Goal: Information Seeking & Learning: Learn about a topic

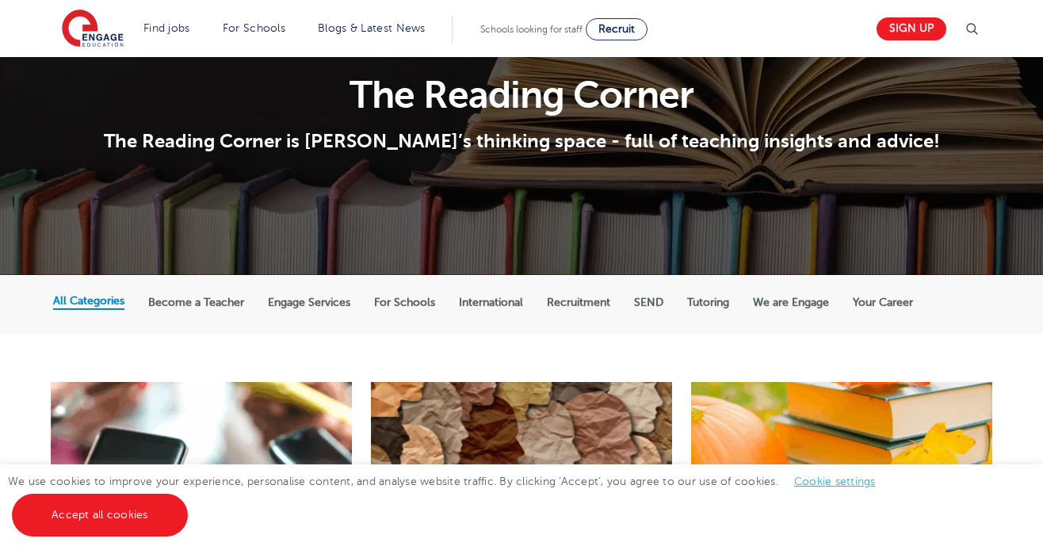
scroll to position [105, 0]
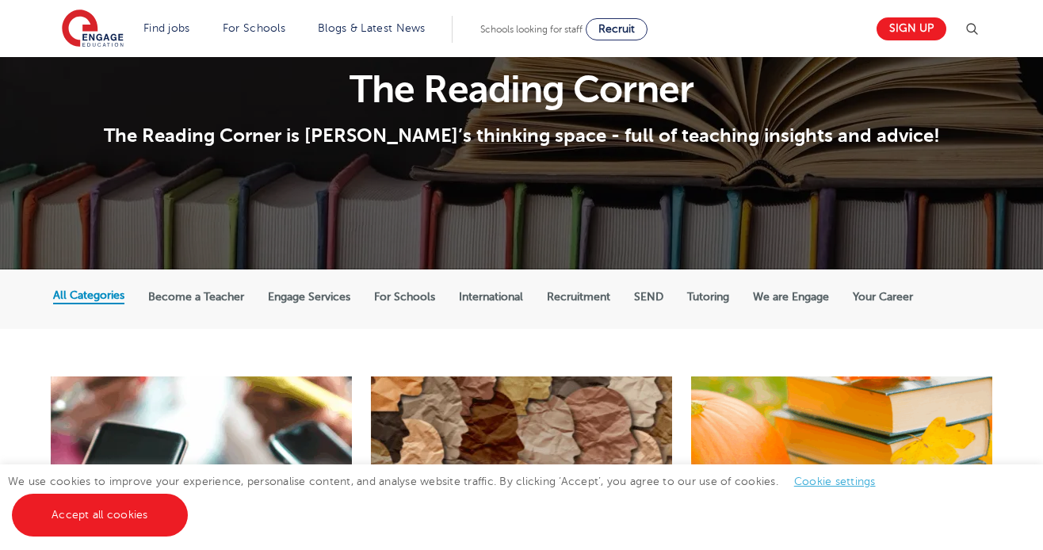
click at [213, 296] on label "Become a Teacher" at bounding box center [196, 297] width 96 height 14
click at [0, 0] on input "Become a Teacher" at bounding box center [0, 0] width 0 height 0
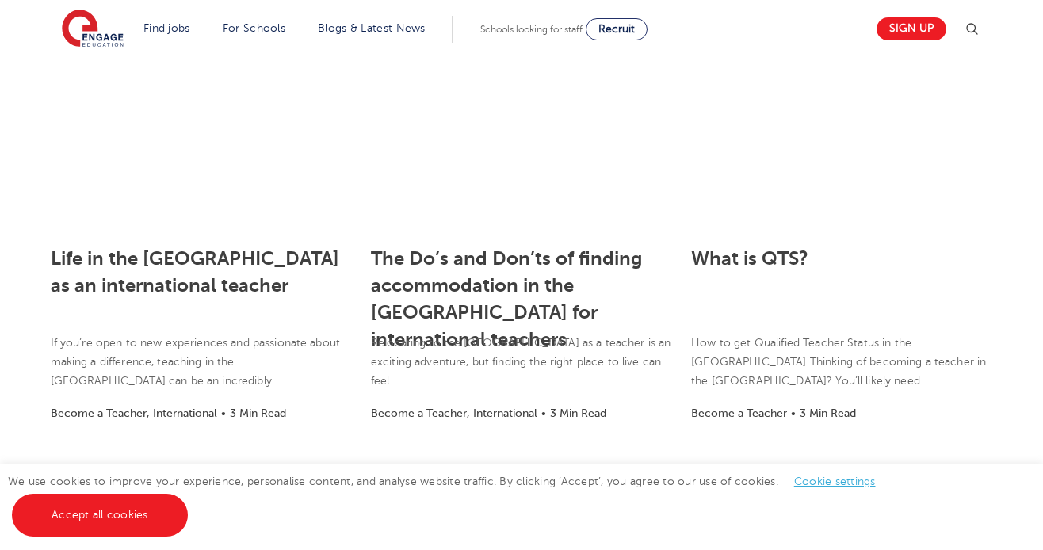
scroll to position [1221, 0]
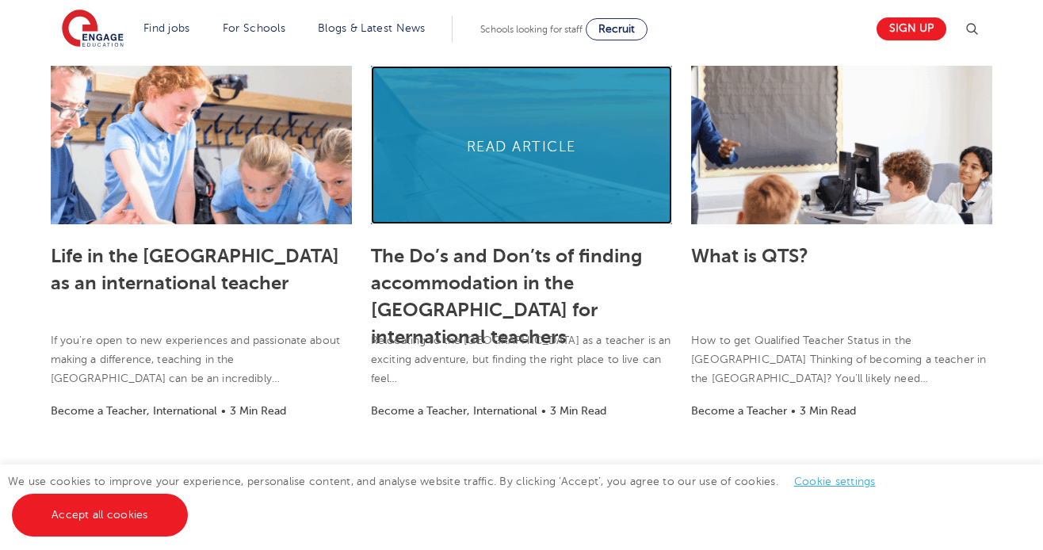
click at [565, 135] on link at bounding box center [521, 145] width 301 height 158
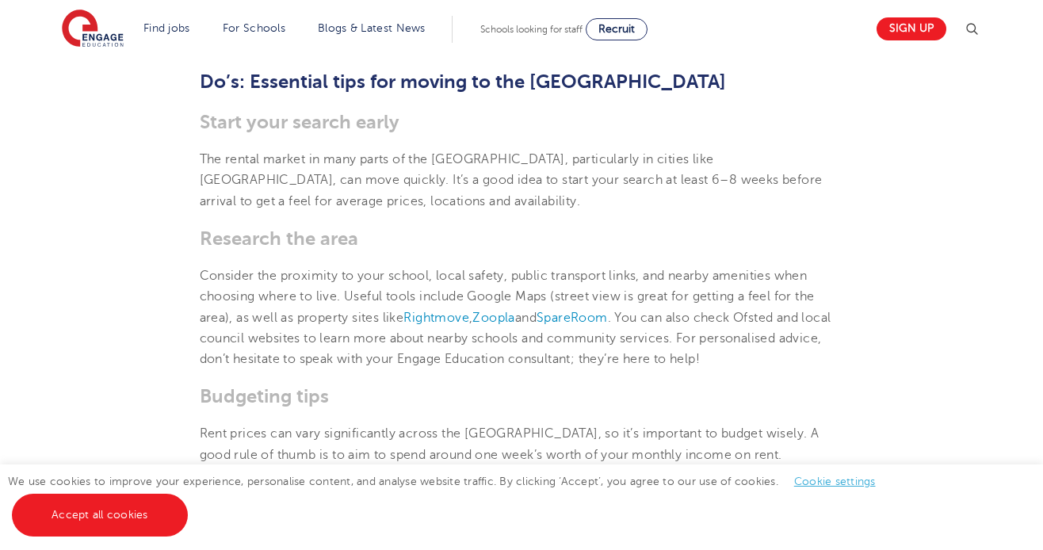
scroll to position [689, 0]
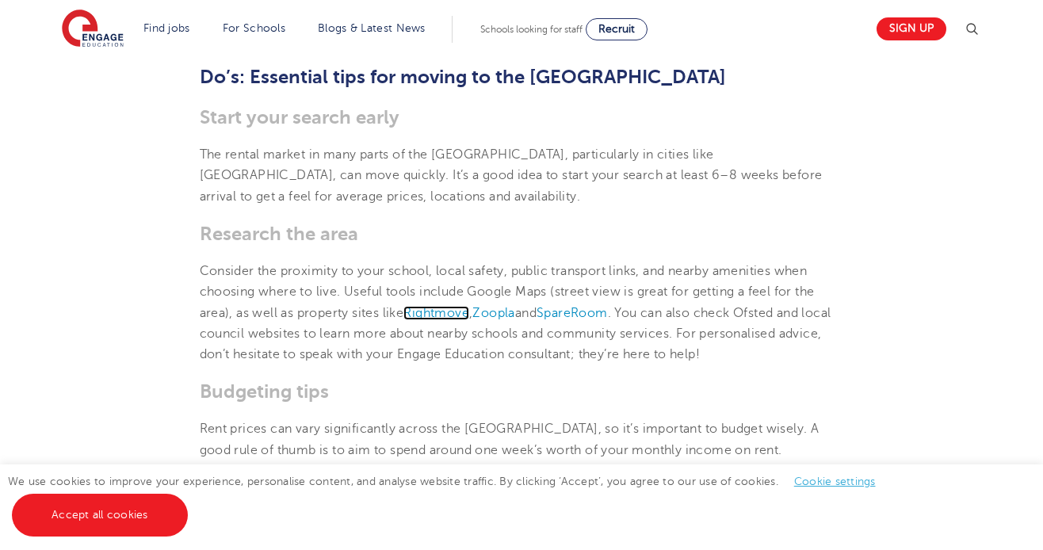
click at [448, 306] on link "Rightmove" at bounding box center [436, 313] width 66 height 14
